Goal: Transaction & Acquisition: Subscribe to service/newsletter

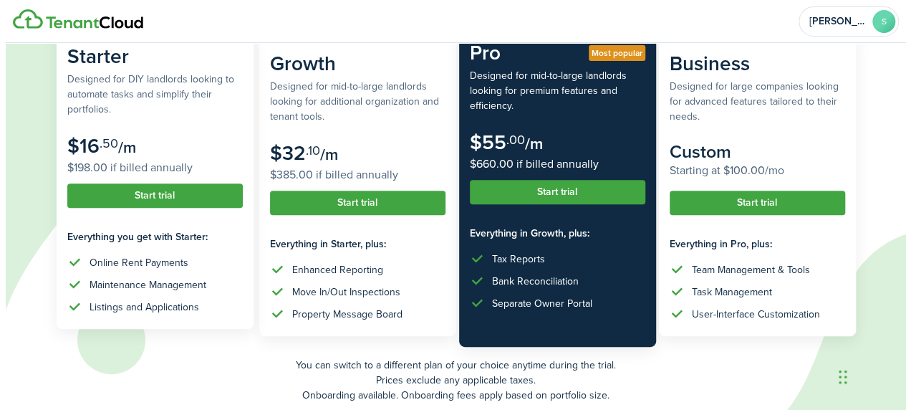
scroll to position [167, 0]
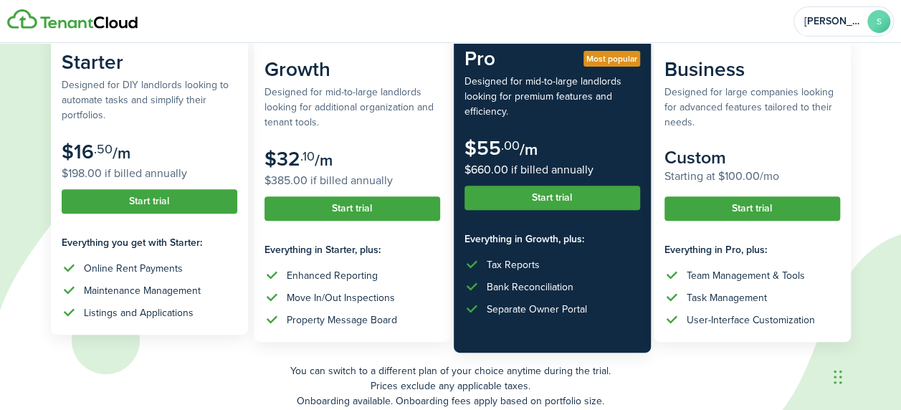
click at [154, 205] on button "Start trial" at bounding box center [150, 201] width 176 height 24
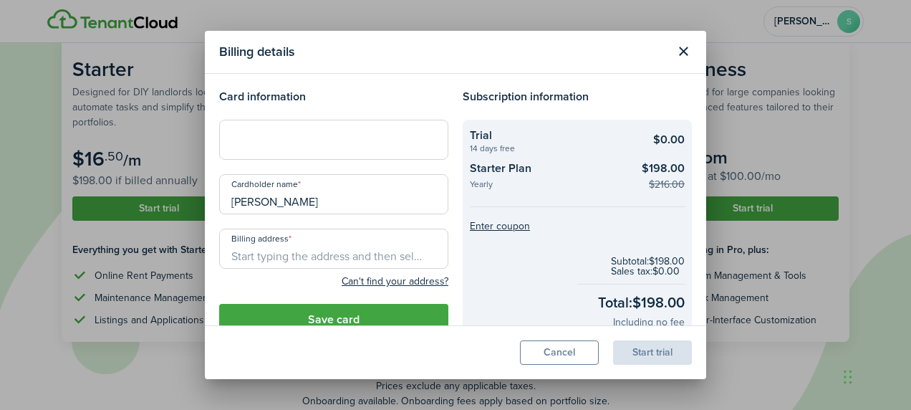
scroll to position [1, 0]
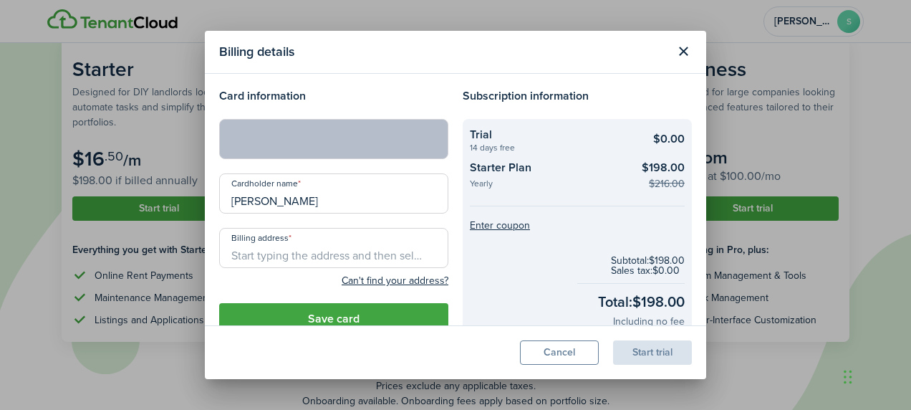
click at [304, 254] on input "Billing address" at bounding box center [333, 248] width 229 height 40
click at [347, 312] on div "Billing details Card information Cardholder name [PERSON_NAME] Billing address …" at bounding box center [455, 205] width 911 height 410
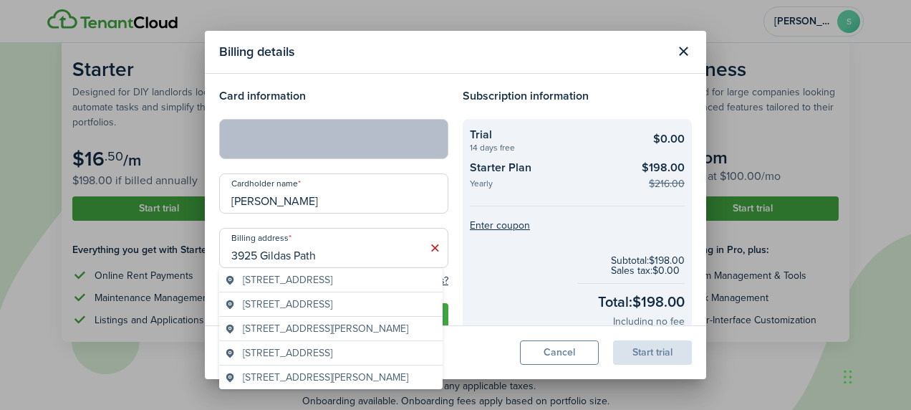
click at [365, 257] on input "3925 Gildas Path" at bounding box center [333, 248] width 229 height 40
click at [332, 281] on span "[STREET_ADDRESS]" at bounding box center [288, 279] width 90 height 15
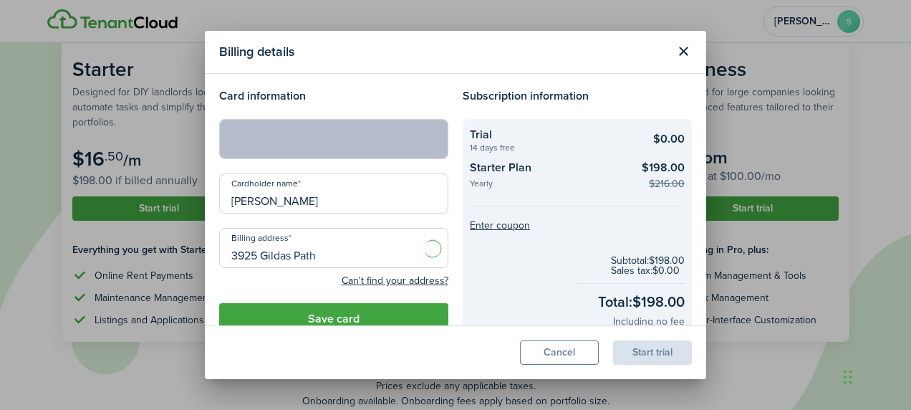
click at [351, 317] on button "Save card" at bounding box center [333, 319] width 229 height 32
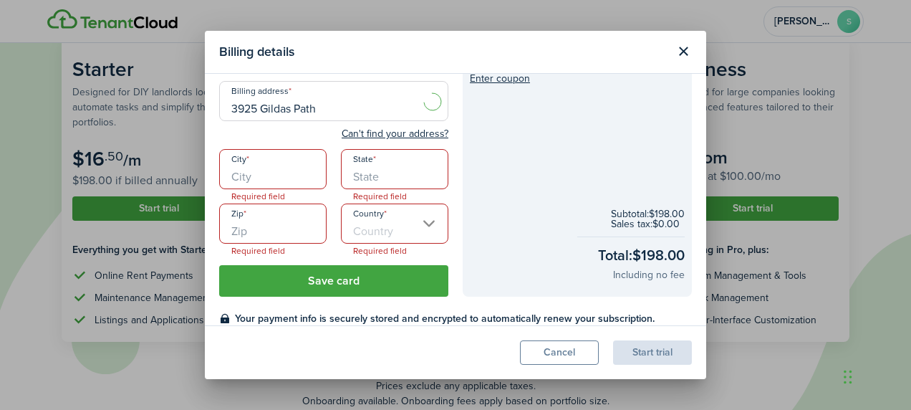
scroll to position [171, 0]
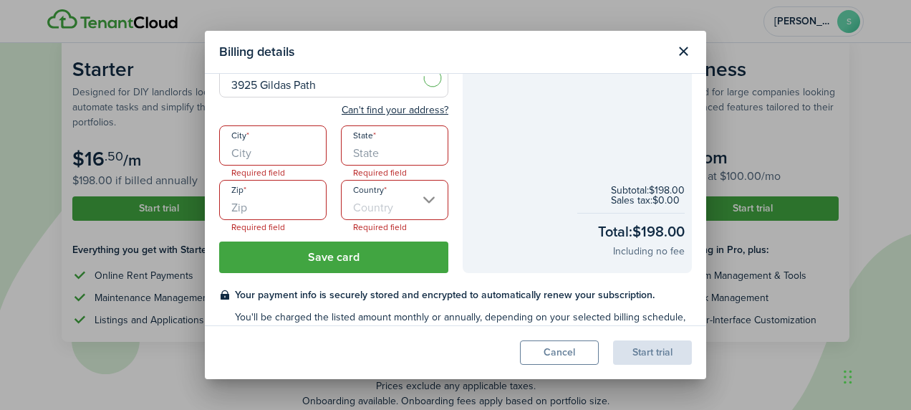
click at [289, 159] on input "City" at bounding box center [272, 145] width 107 height 40
type input "[STREET_ADDRESS]"
type input "Pflugerville"
type input "[GEOGRAPHIC_DATA]"
type input "78660"
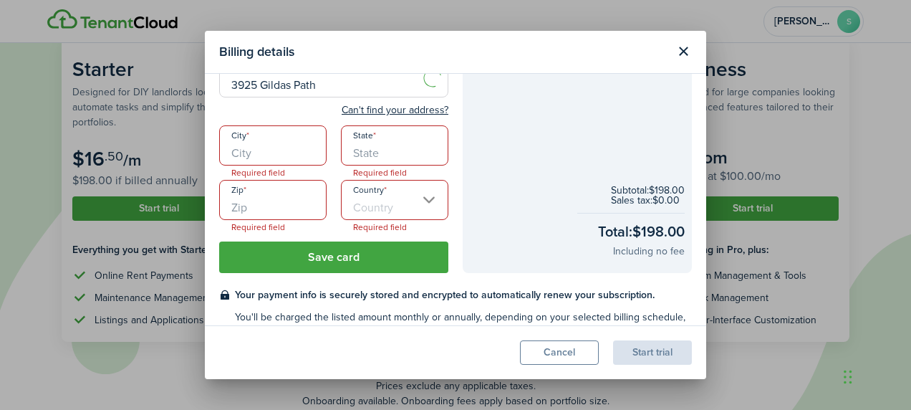
type input "[GEOGRAPHIC_DATA]"
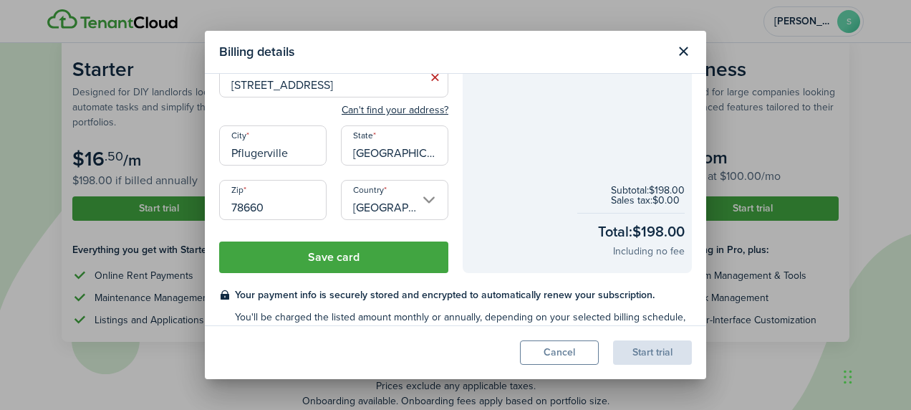
type input "PFLUGERVILLE"
click at [300, 254] on button "Save card" at bounding box center [333, 257] width 229 height 32
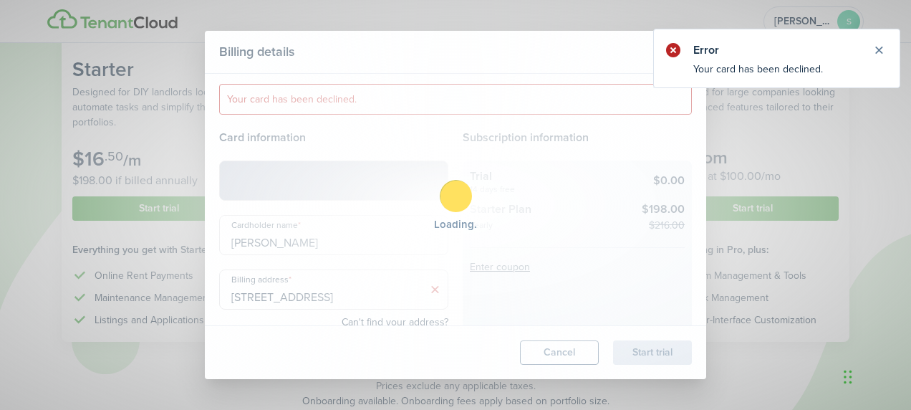
scroll to position [0, 0]
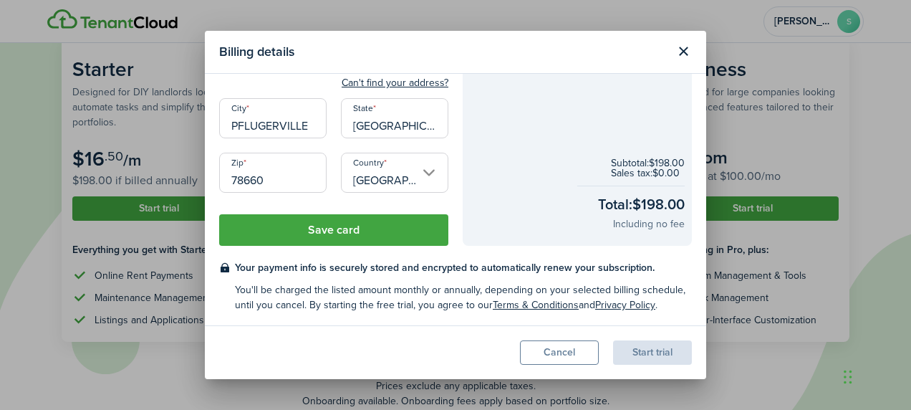
click at [370, 226] on button "Save card" at bounding box center [333, 230] width 229 height 32
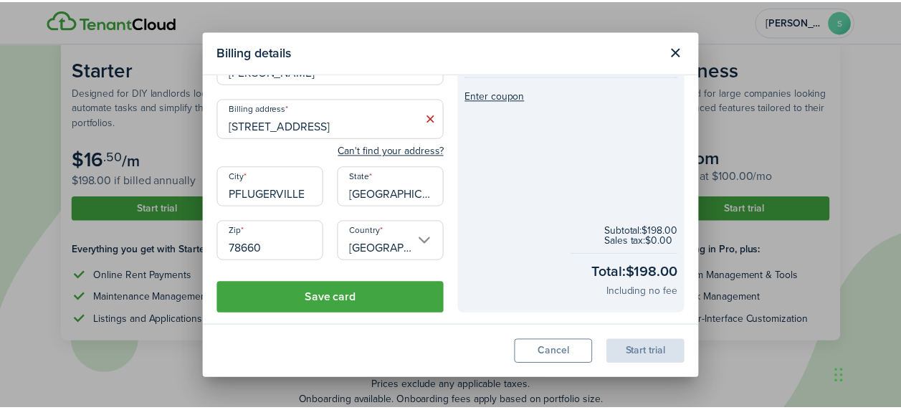
scroll to position [244, 0]
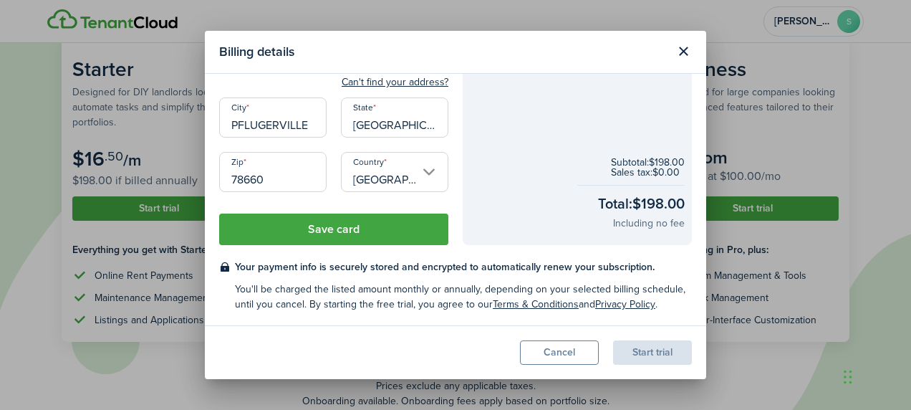
click at [686, 52] on button "Close modal" at bounding box center [683, 51] width 24 height 24
